Goal: Check status: Check status

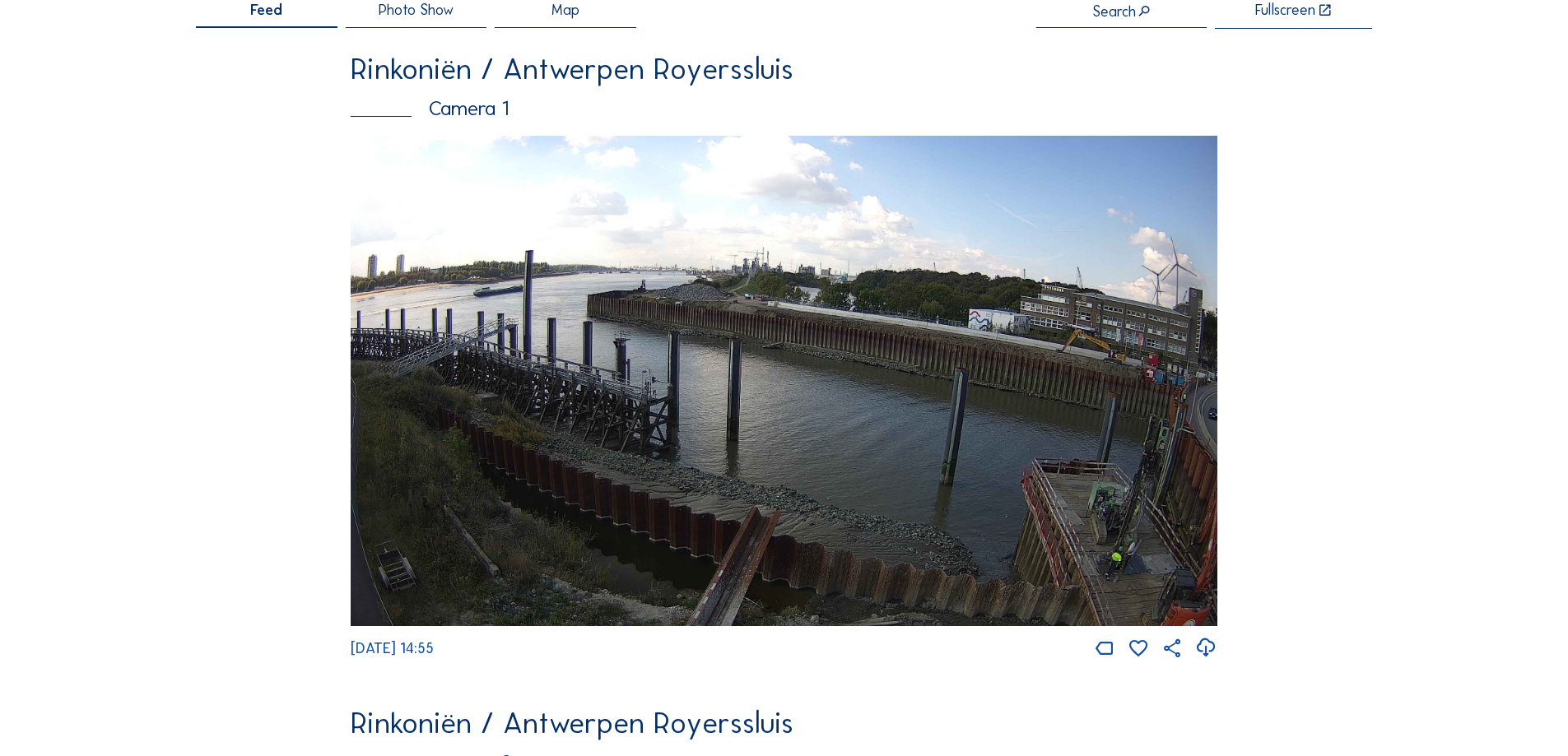
scroll to position [578, 0]
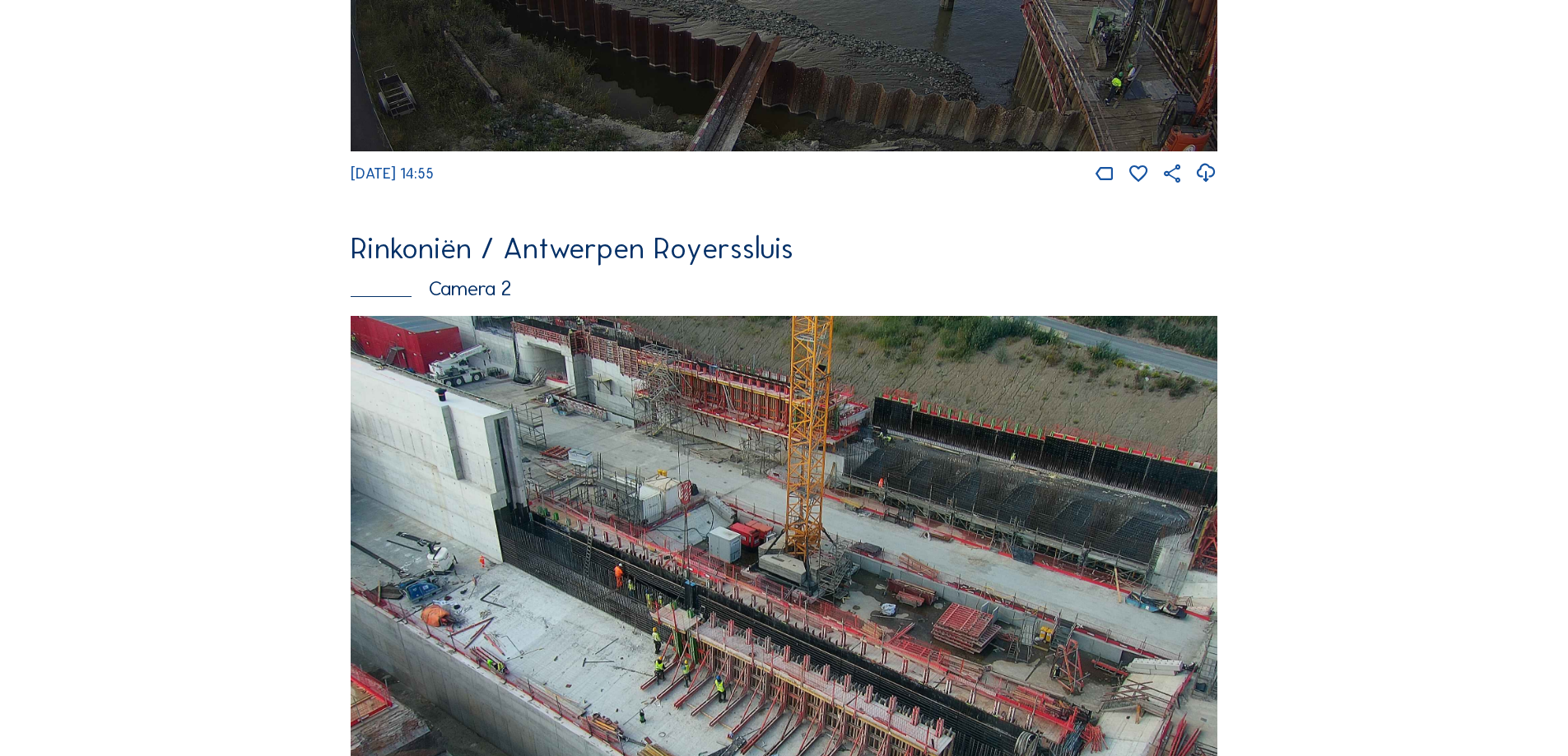
click at [826, 435] on img at bounding box center [784, 571] width 867 height 509
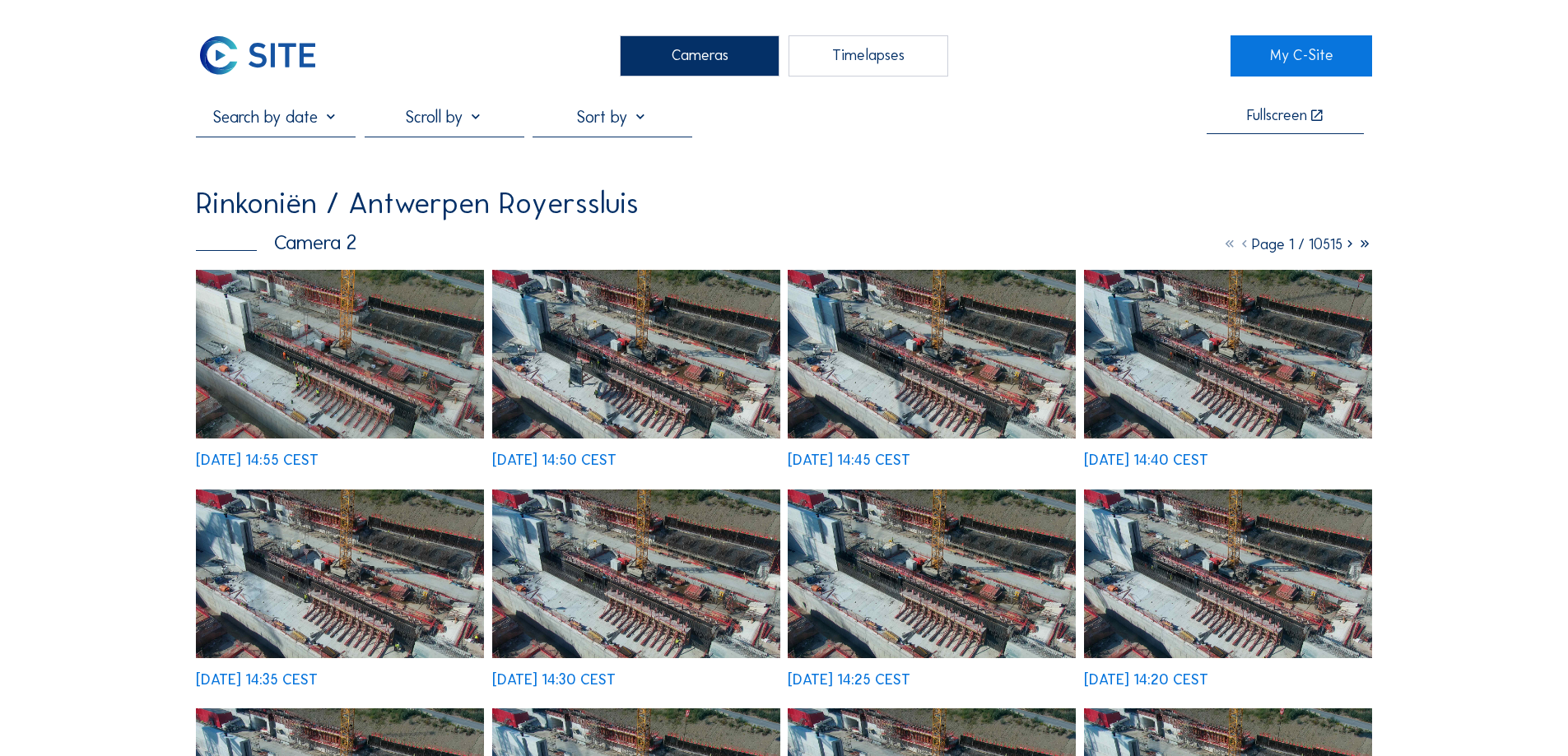
click at [726, 388] on img at bounding box center [636, 354] width 288 height 169
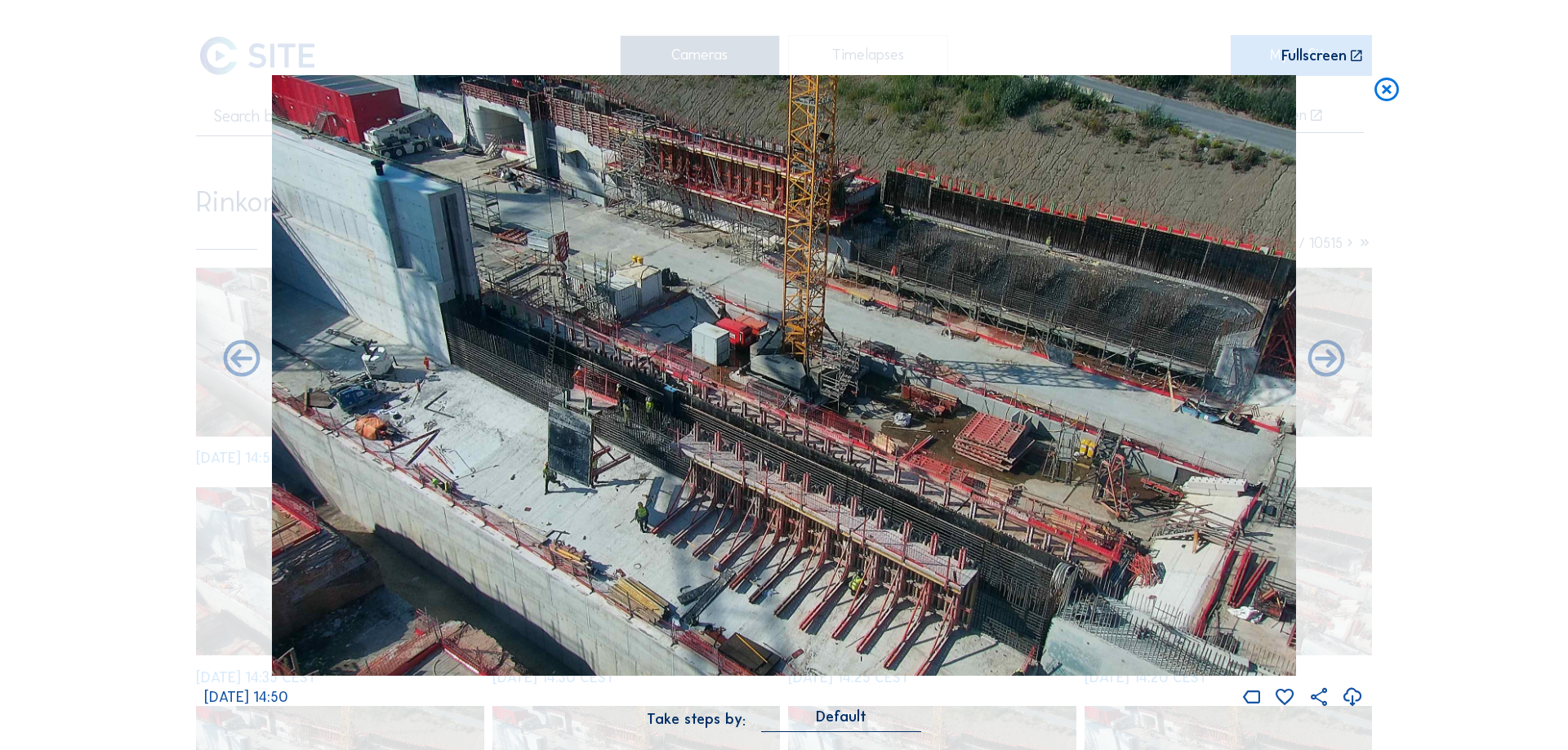
click at [843, 328] on img at bounding box center [783, 375] width 1024 height 600
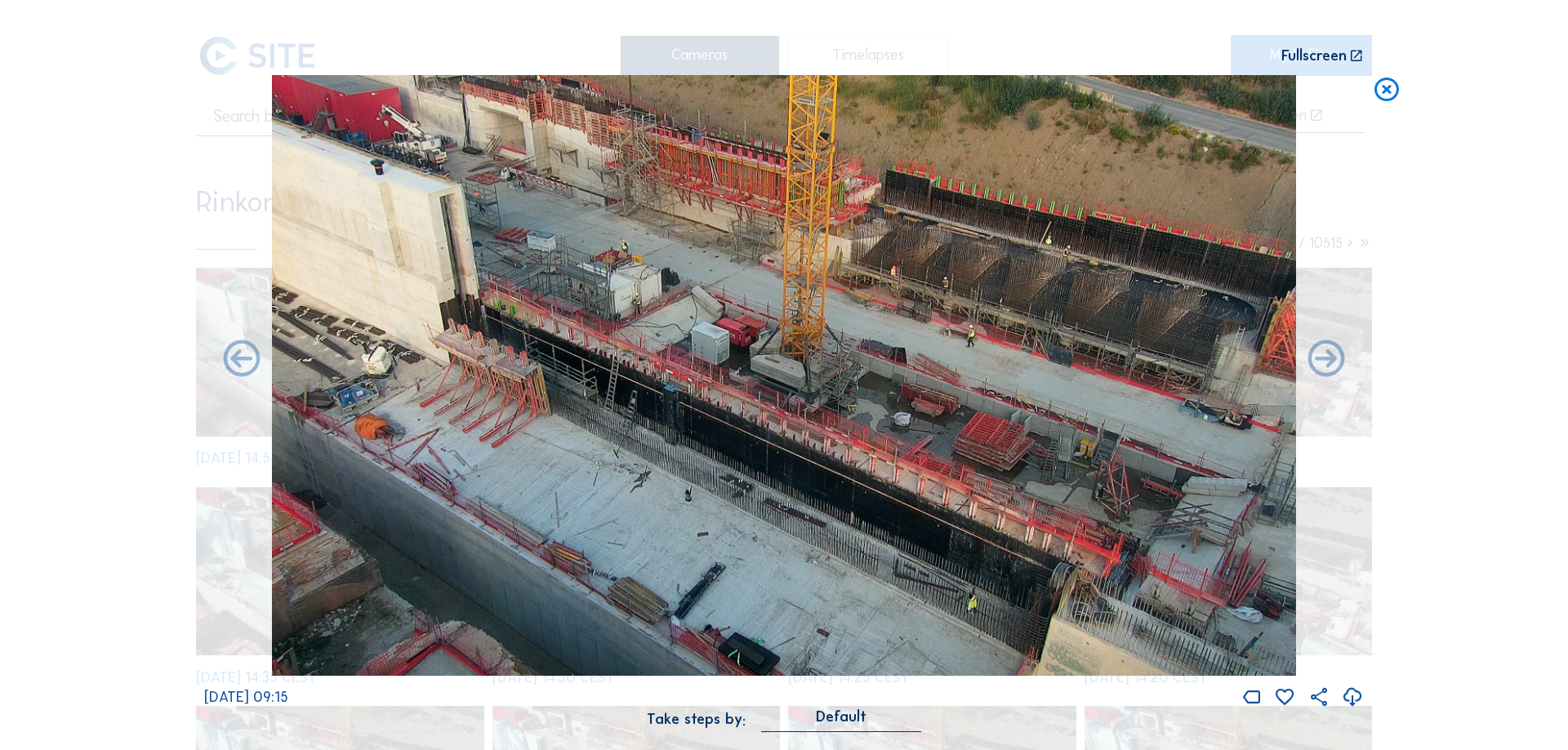
click at [1391, 89] on icon at bounding box center [1386, 91] width 29 height 31
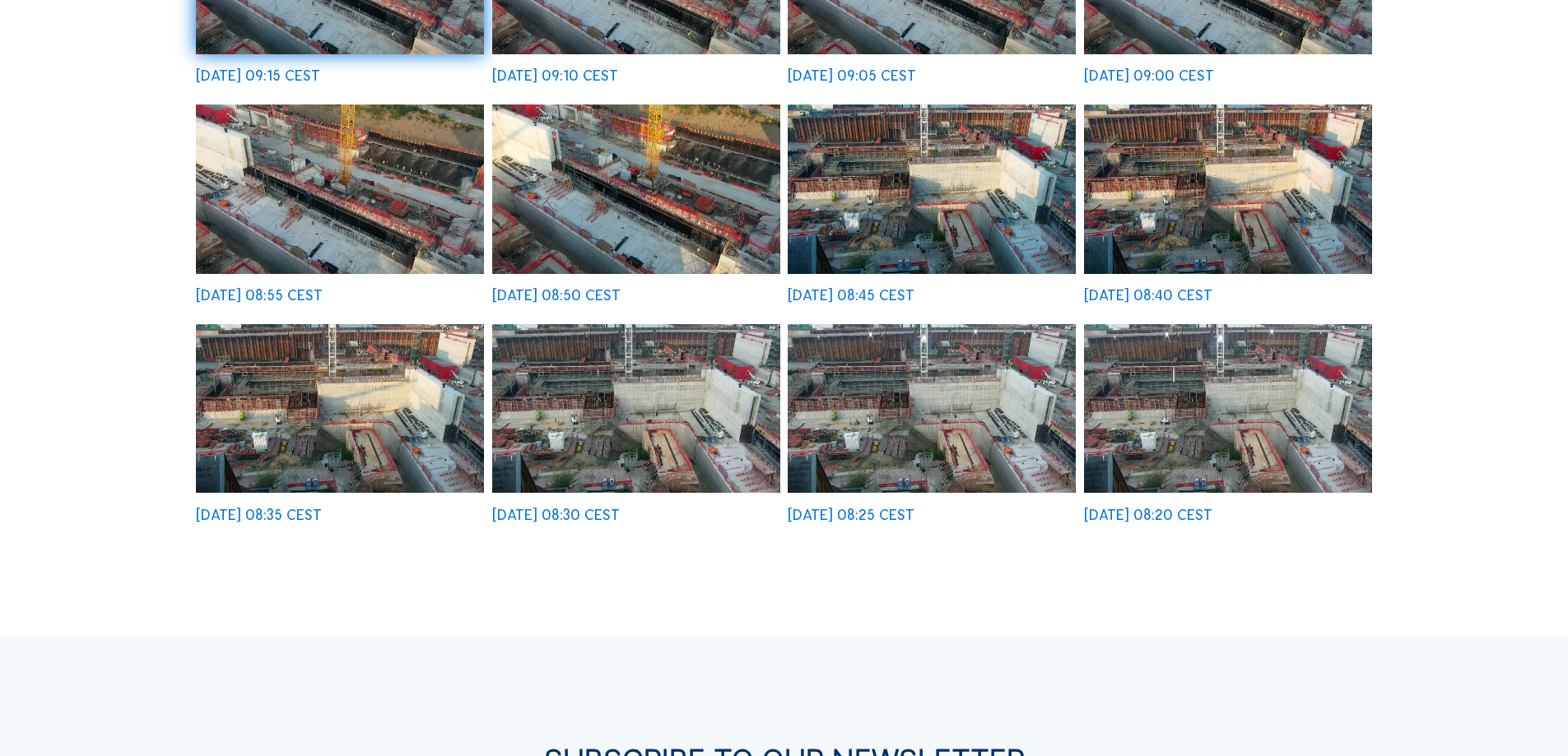
scroll to position [591, 0]
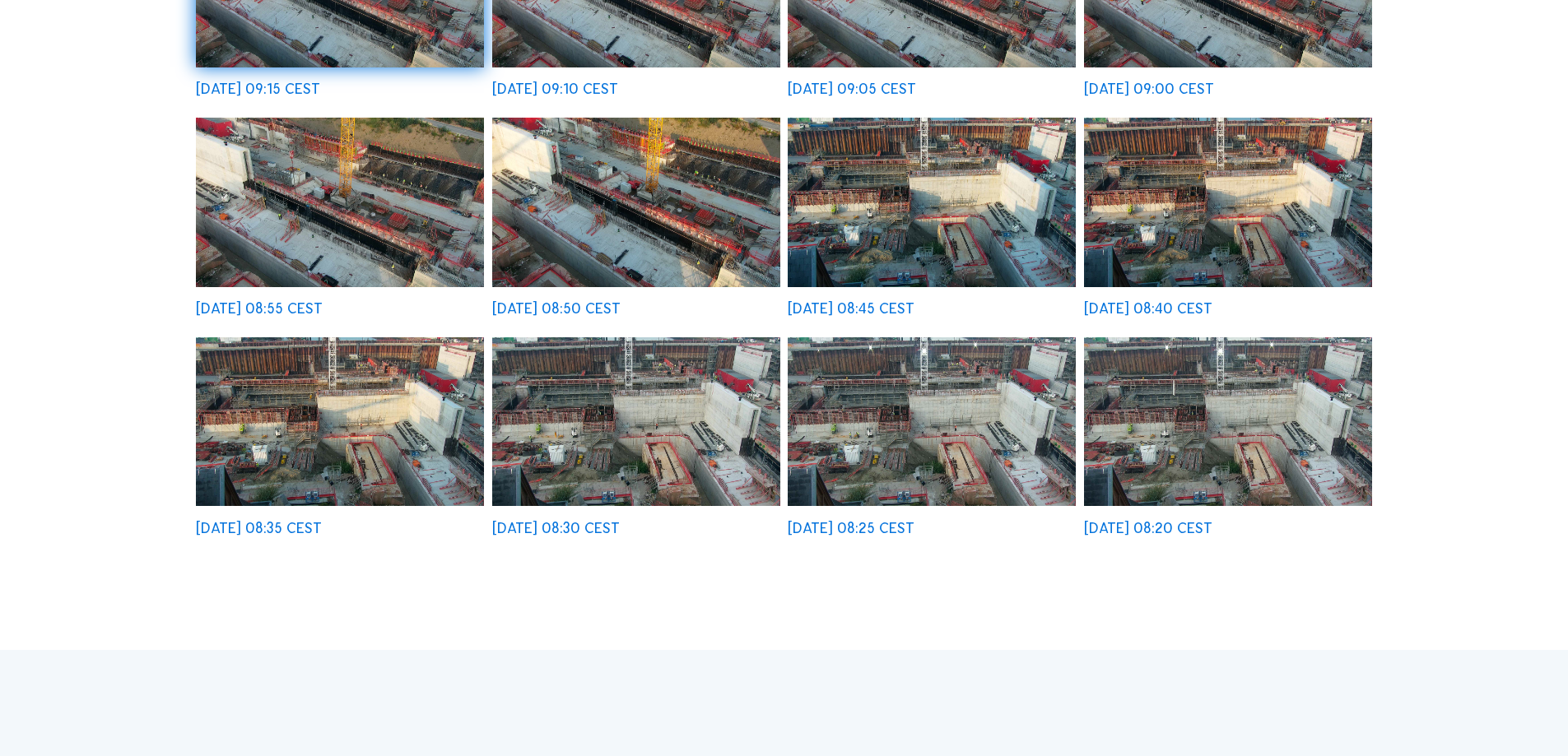
click at [633, 419] on img at bounding box center [636, 421] width 288 height 169
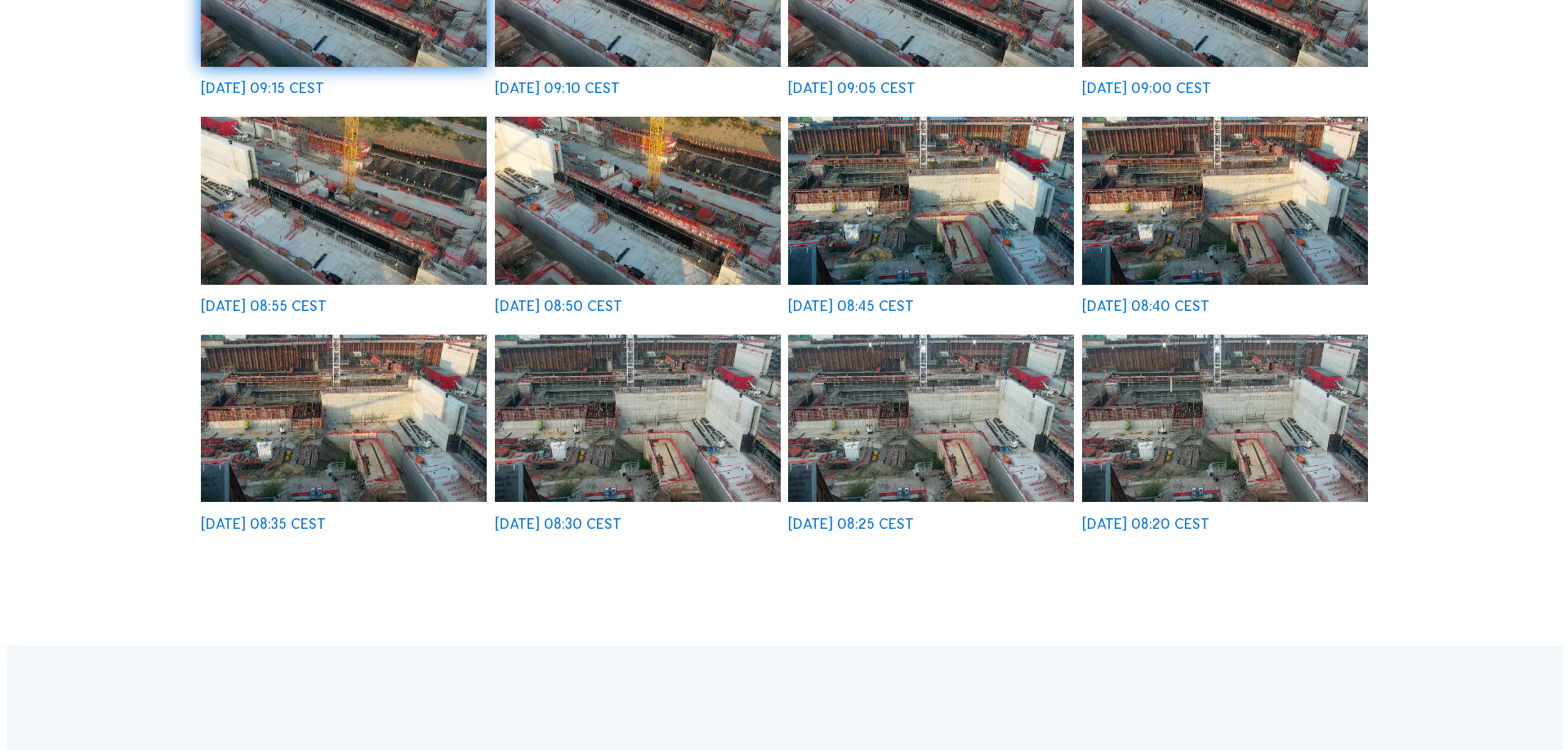
scroll to position [589, 0]
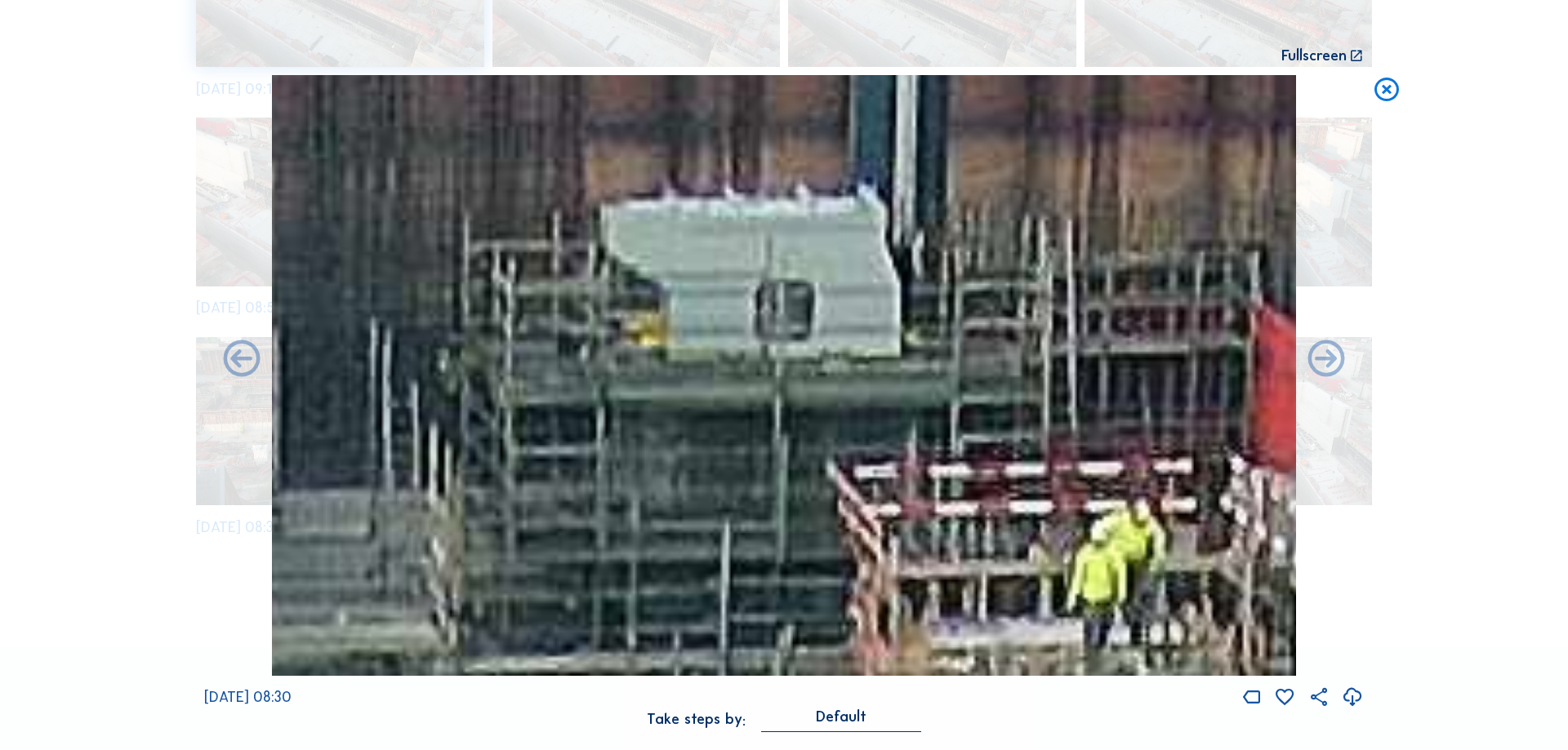
drag, startPoint x: 831, startPoint y: 184, endPoint x: 846, endPoint y: 377, distance: 193.6
click at [846, 377] on img at bounding box center [783, 375] width 1024 height 600
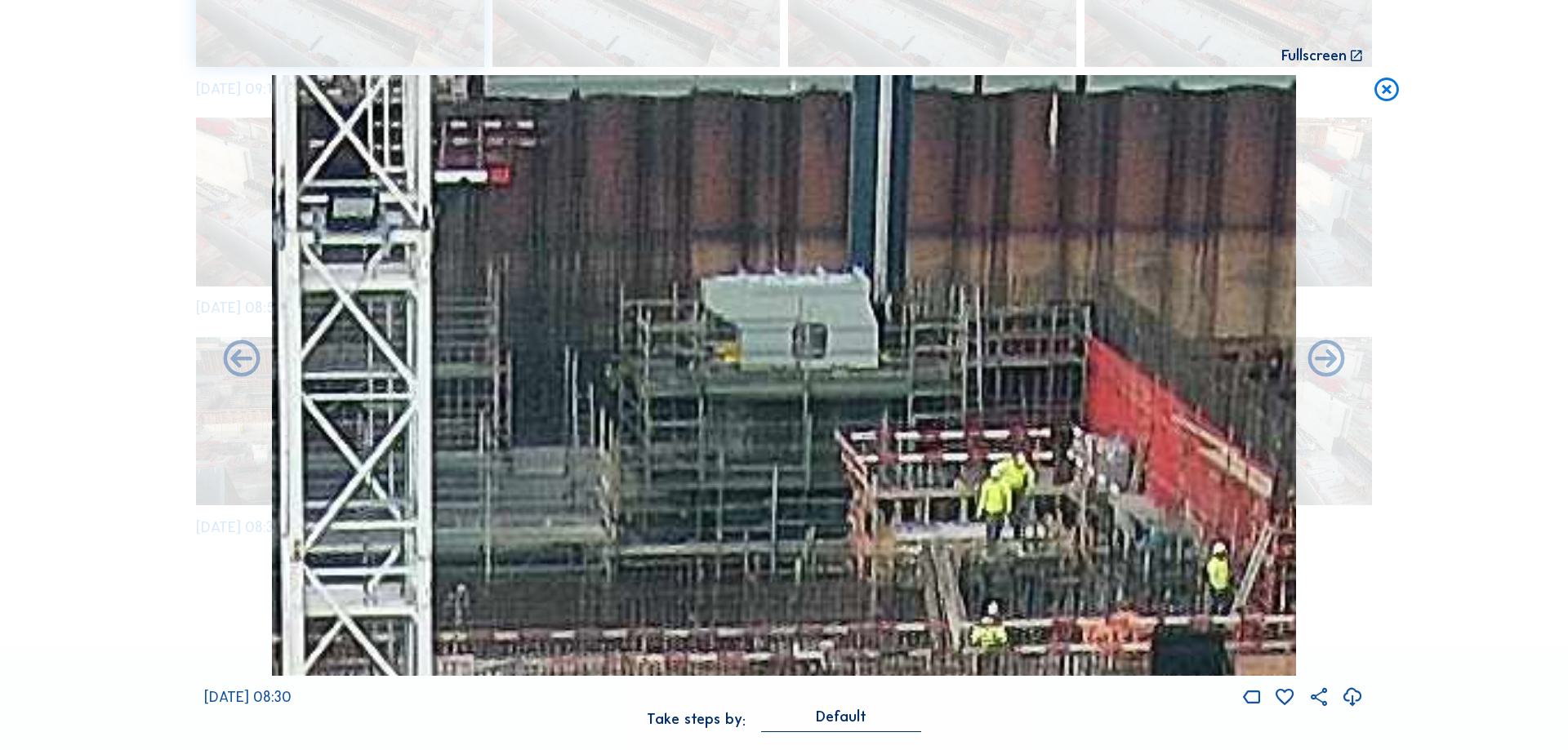
click at [1386, 95] on icon at bounding box center [1386, 91] width 29 height 31
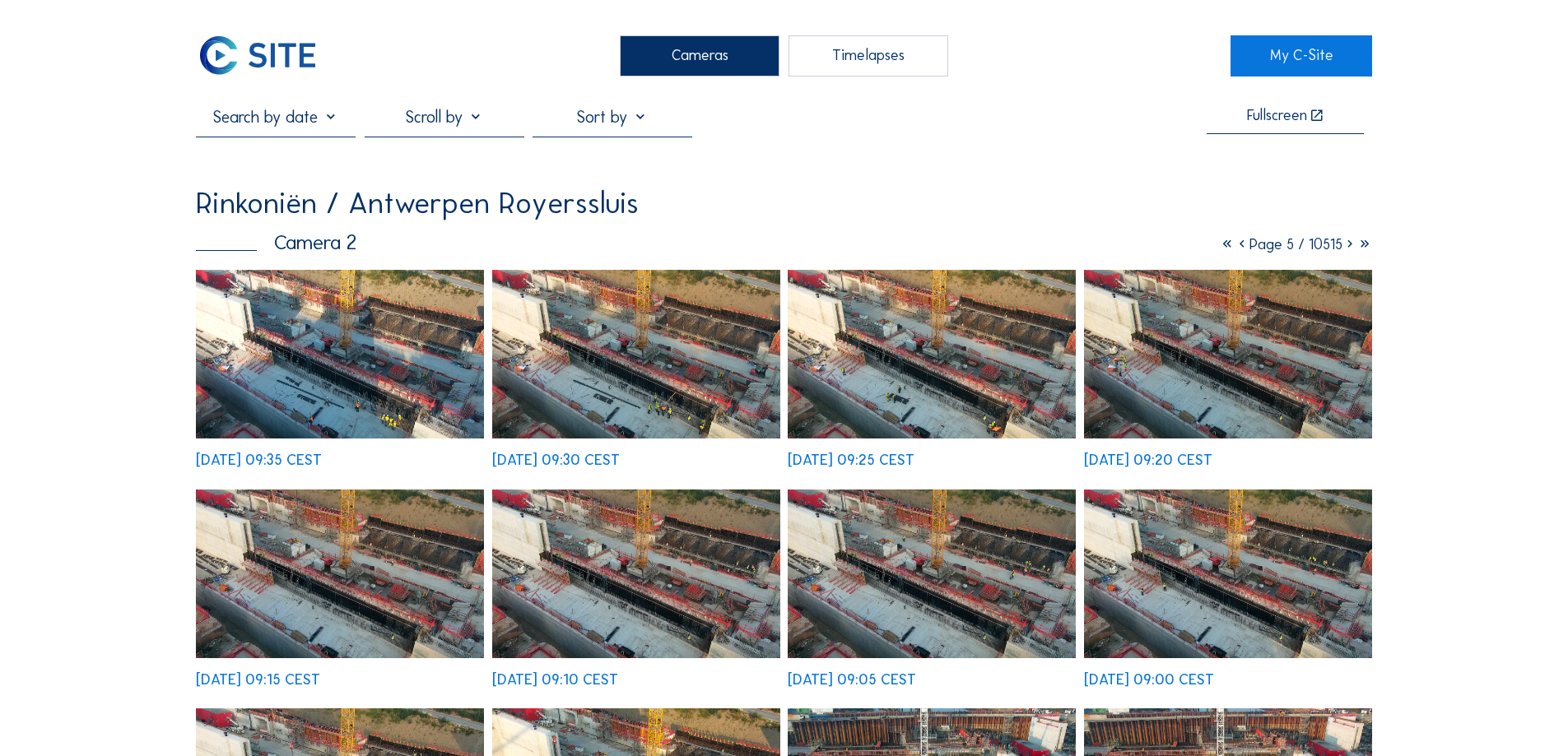
scroll to position [740, 0]
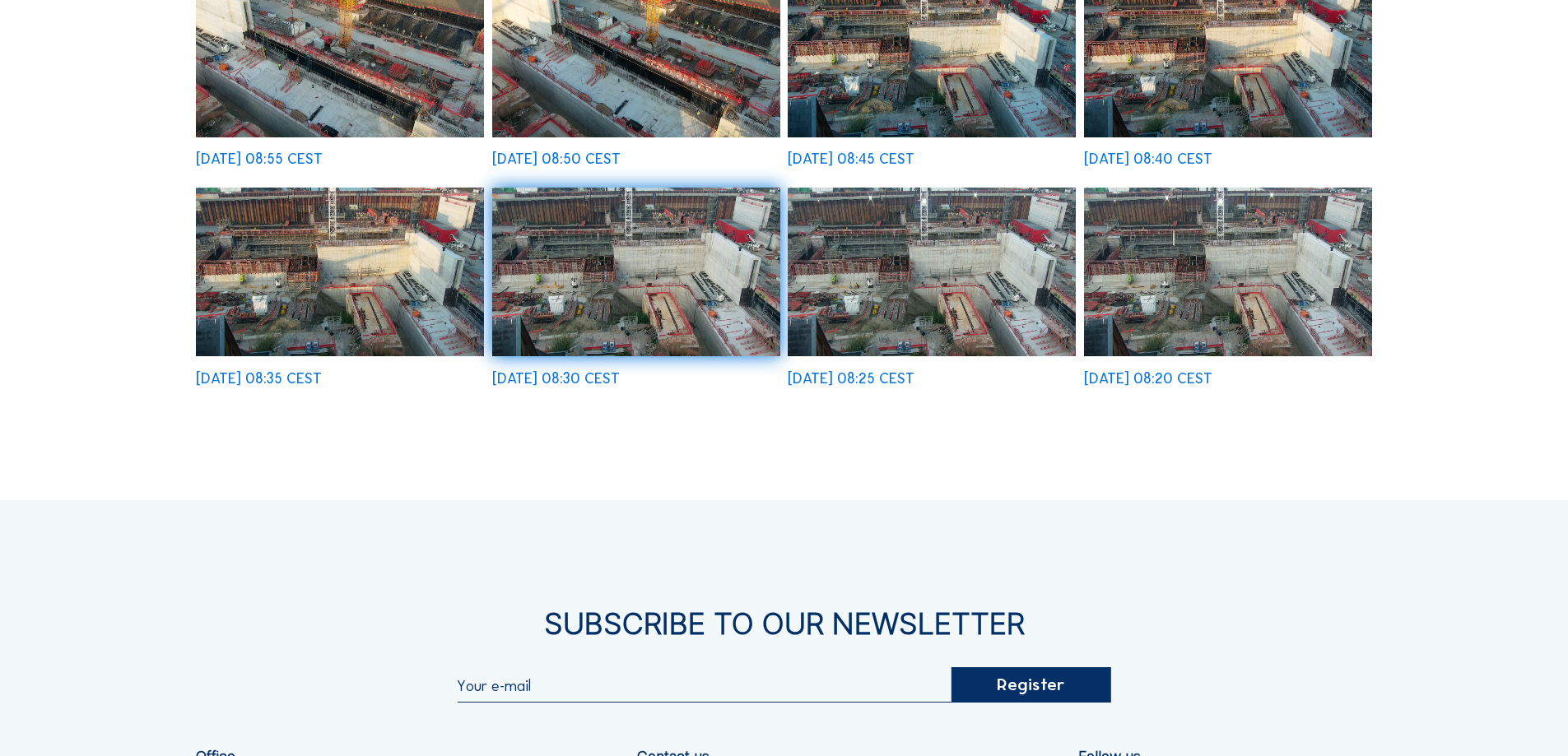
click at [1006, 248] on img at bounding box center [932, 271] width 288 height 169
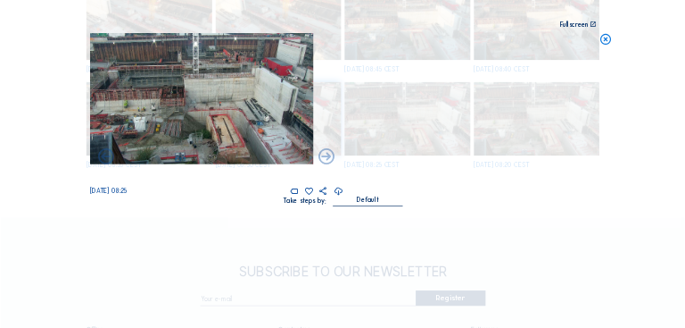
scroll to position [851, 0]
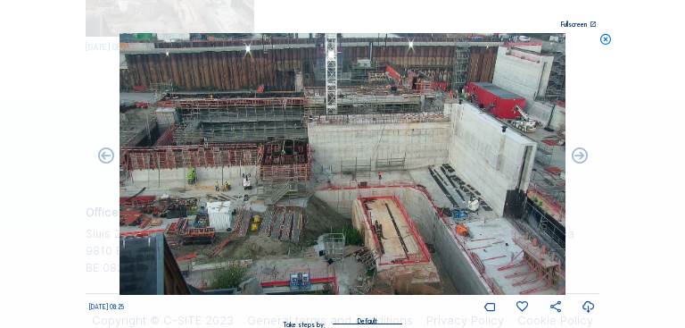
click at [361, 68] on img at bounding box center [343, 164] width 447 height 262
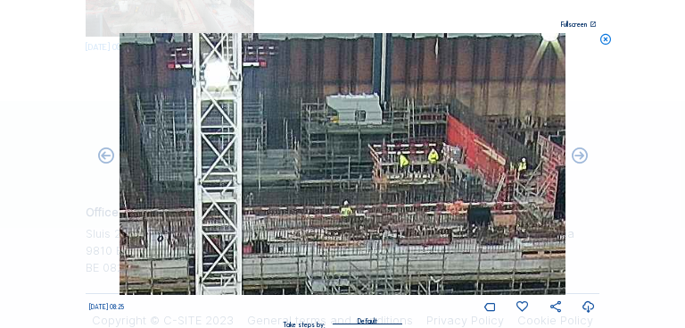
drag, startPoint x: 365, startPoint y: 96, endPoint x: 359, endPoint y: 145, distance: 48.6
click at [359, 145] on img at bounding box center [343, 164] width 447 height 262
